Goal: Transaction & Acquisition: Purchase product/service

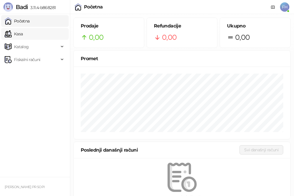
click at [23, 33] on link "Kasa" at bounding box center [14, 34] width 18 height 12
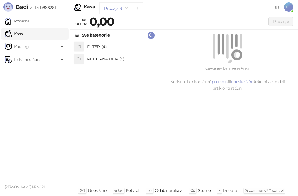
click at [106, 58] on h4 "MOTORNA ULJA (8)" at bounding box center [119, 58] width 65 height 9
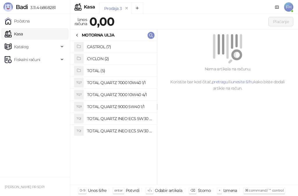
click at [110, 128] on h4 "TOTAL QUARTZ INEO ECS 5W30 4/1" at bounding box center [119, 130] width 65 height 9
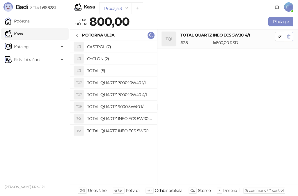
click at [289, 36] on icon "button" at bounding box center [289, 36] width 5 height 5
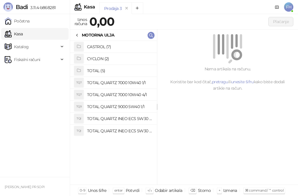
click at [104, 59] on h4 "CYCLON (2)" at bounding box center [119, 58] width 65 height 9
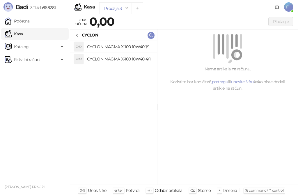
click at [79, 36] on icon at bounding box center [77, 35] width 5 height 5
